Goal: Register for event/course

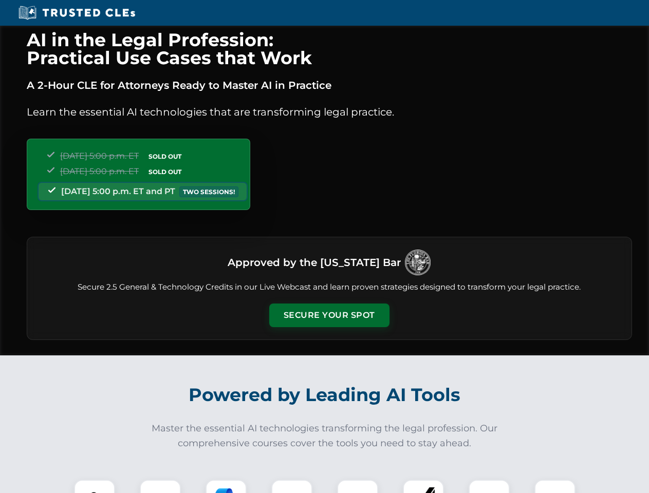
click at [329, 316] on button "Secure Your Spot" at bounding box center [329, 316] width 120 height 24
click at [95, 487] on img at bounding box center [95, 501] width 30 height 30
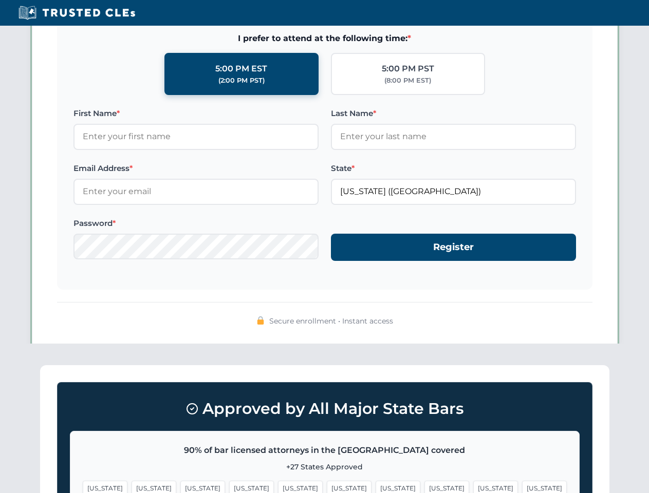
click at [376, 487] on span "[US_STATE]" at bounding box center [398, 488] width 45 height 15
click at [473, 487] on span "[US_STATE]" at bounding box center [495, 488] width 45 height 15
